Goal: Information Seeking & Learning: Learn about a topic

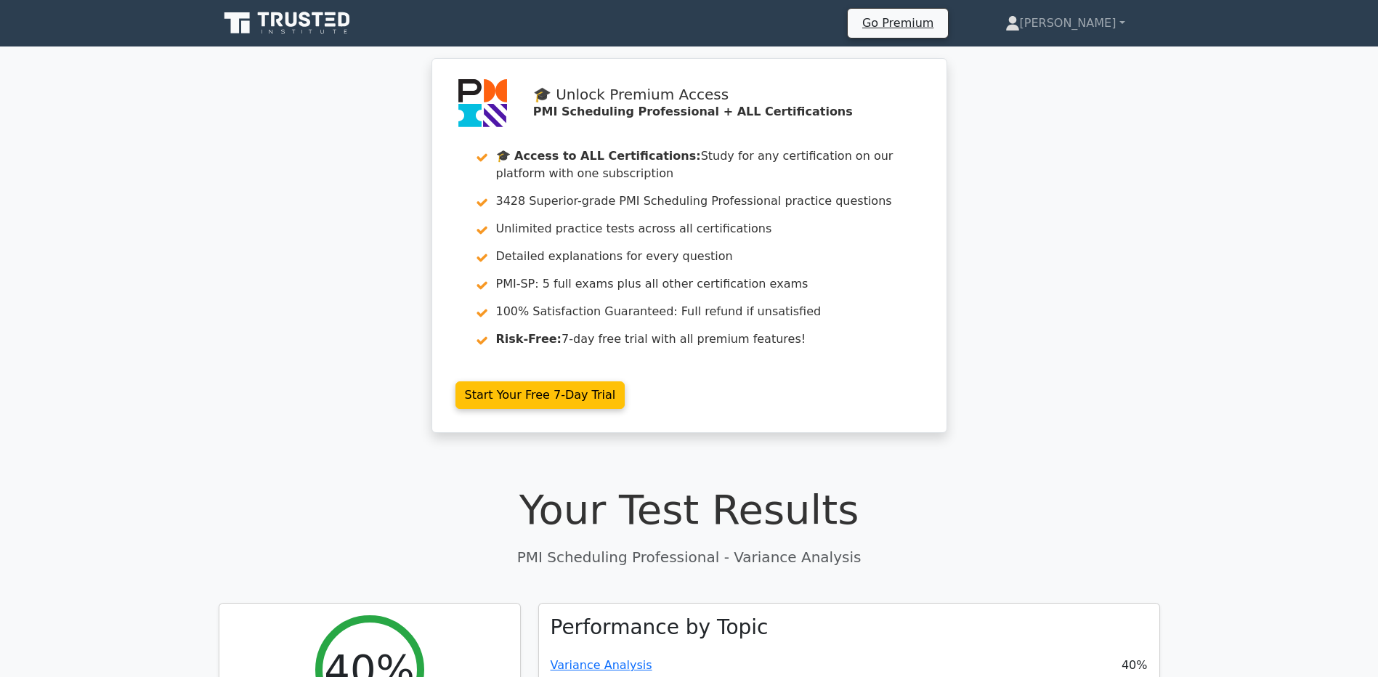
drag, startPoint x: 350, startPoint y: 25, endPoint x: 391, endPoint y: 32, distance: 41.3
click at [350, 25] on icon at bounding box center [288, 23] width 139 height 28
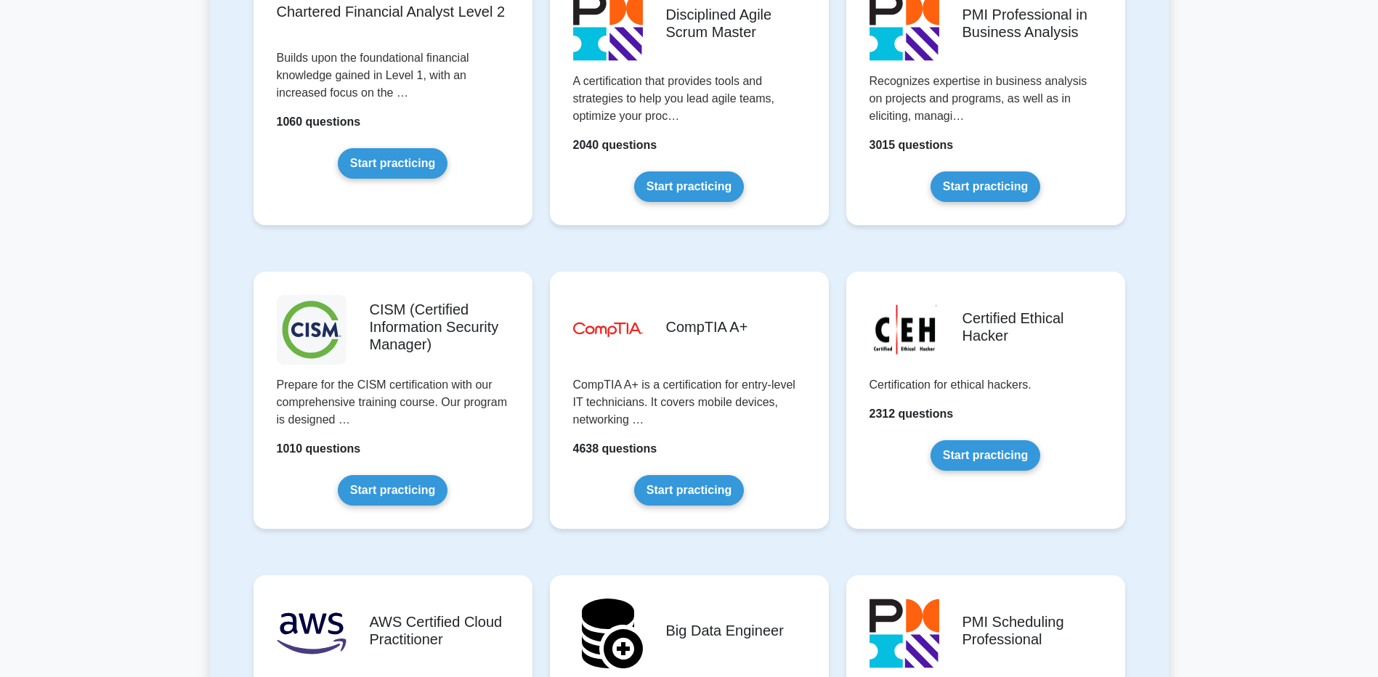
scroll to position [2106, 0]
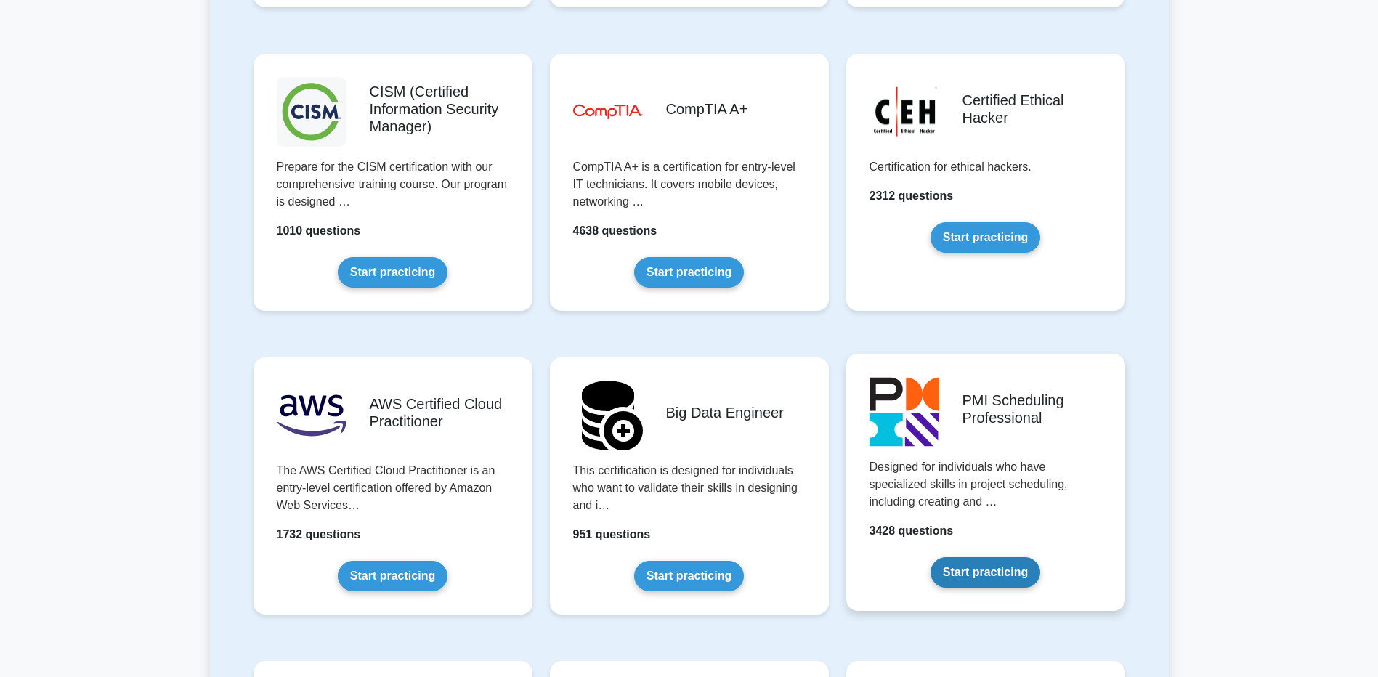
click at [1004, 567] on link "Start practicing" at bounding box center [985, 572] width 110 height 31
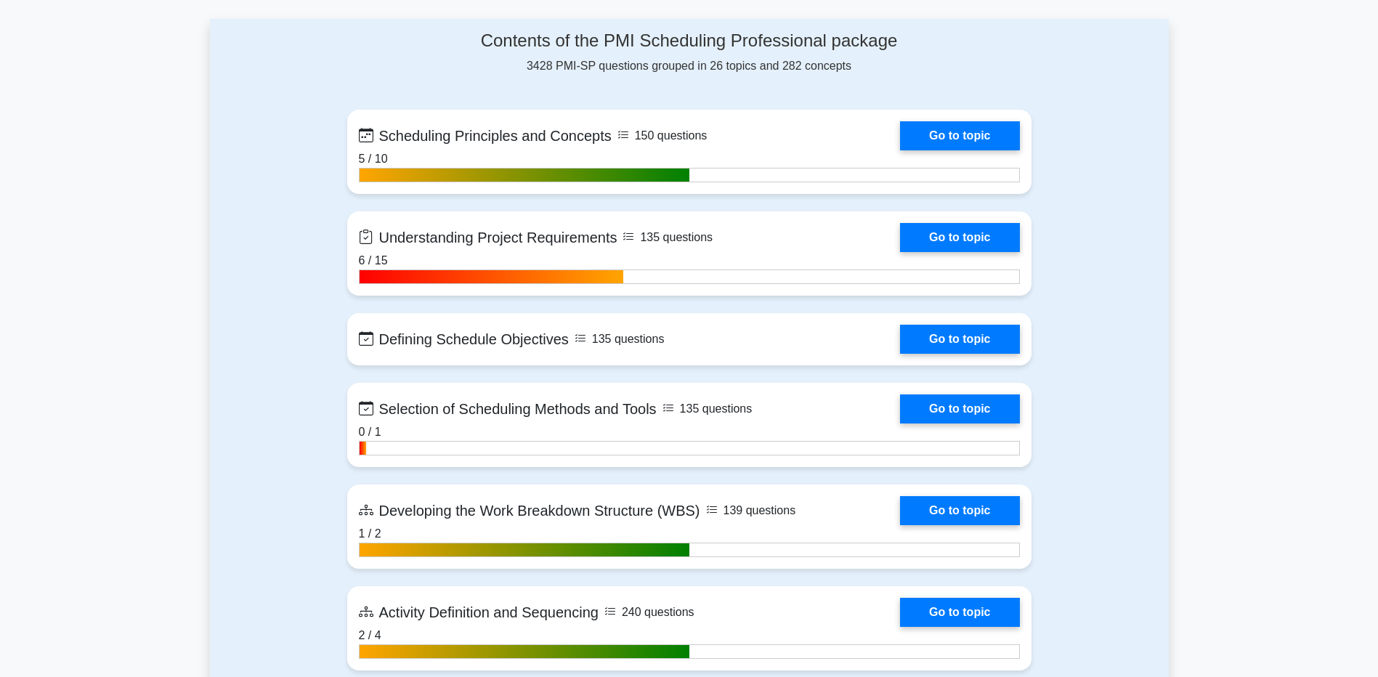
scroll to position [799, 0]
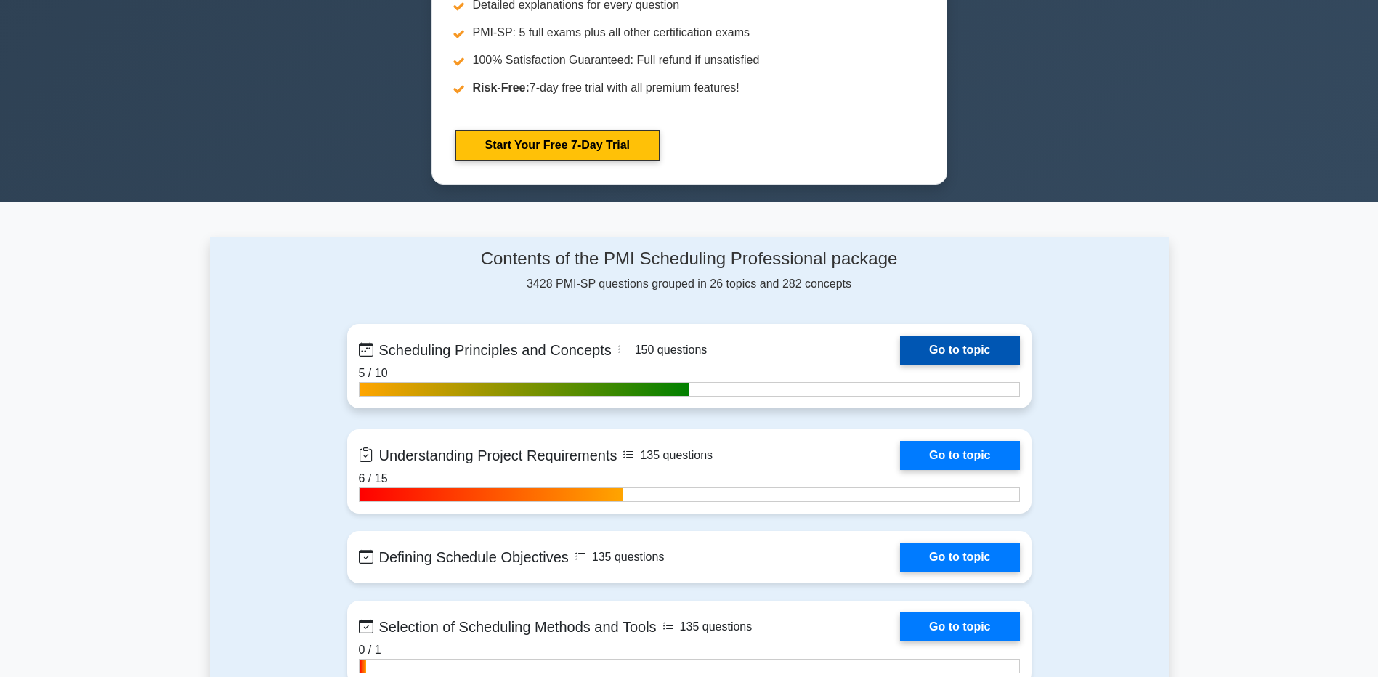
click at [957, 351] on link "Go to topic" at bounding box center [959, 350] width 119 height 29
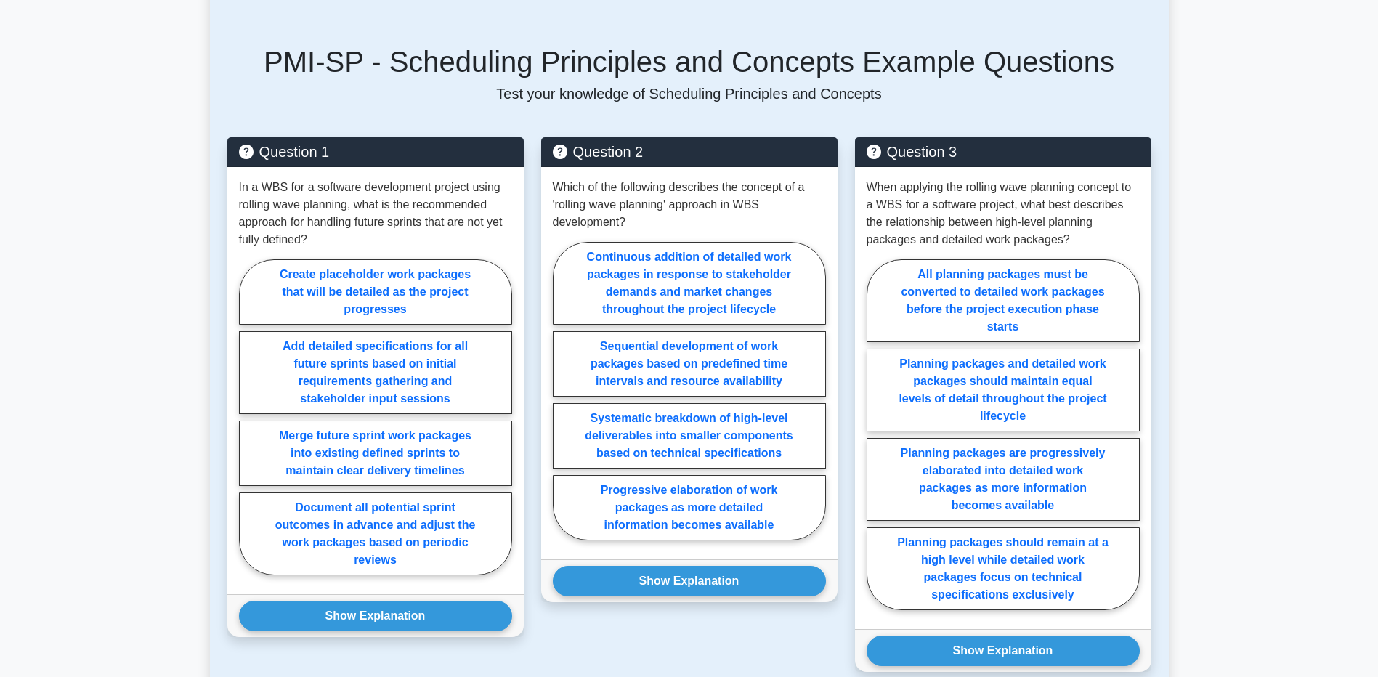
scroll to position [799, 0]
